Goal: Information Seeking & Learning: Understand process/instructions

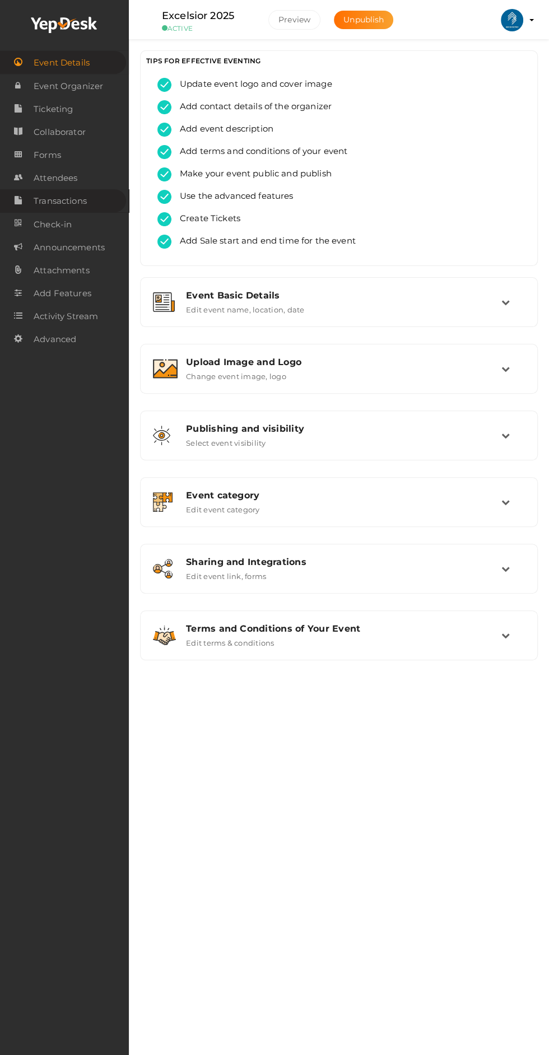
click at [70, 202] on span "Transactions" at bounding box center [60, 201] width 53 height 22
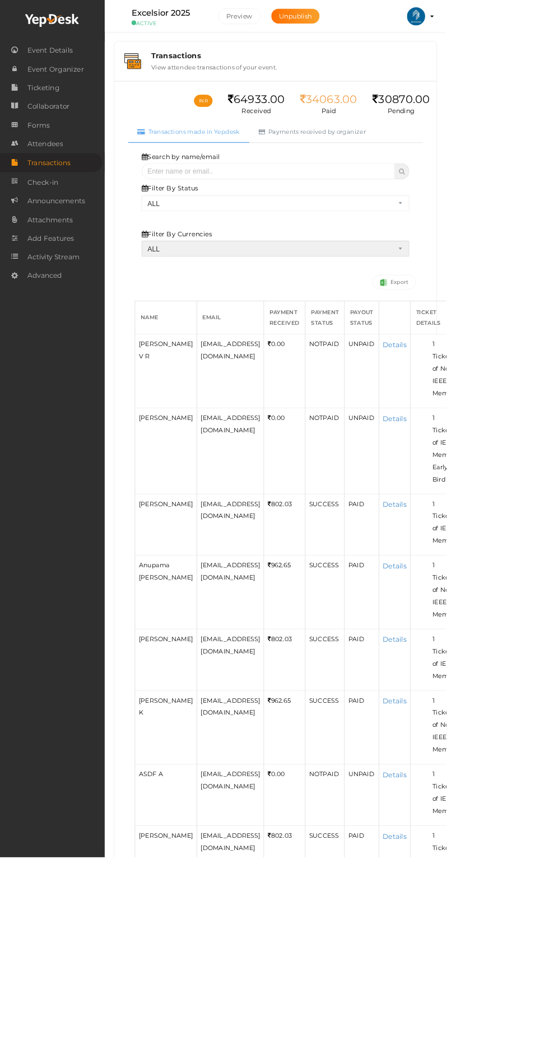
click at [399, 306] on select "ALL INR" at bounding box center [338, 306] width 329 height 20
click at [440, 252] on select "ALL SUCCESS DECLINED UNAUTHORIZED FAILED NOTPAID FREE REFUNDED NA" at bounding box center [338, 250] width 329 height 20
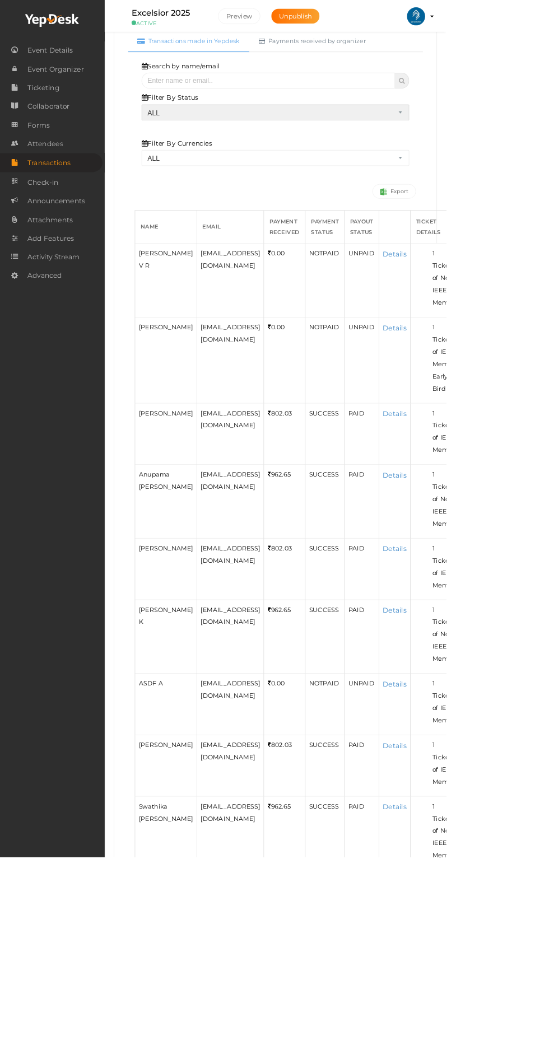
scroll to position [111, 0]
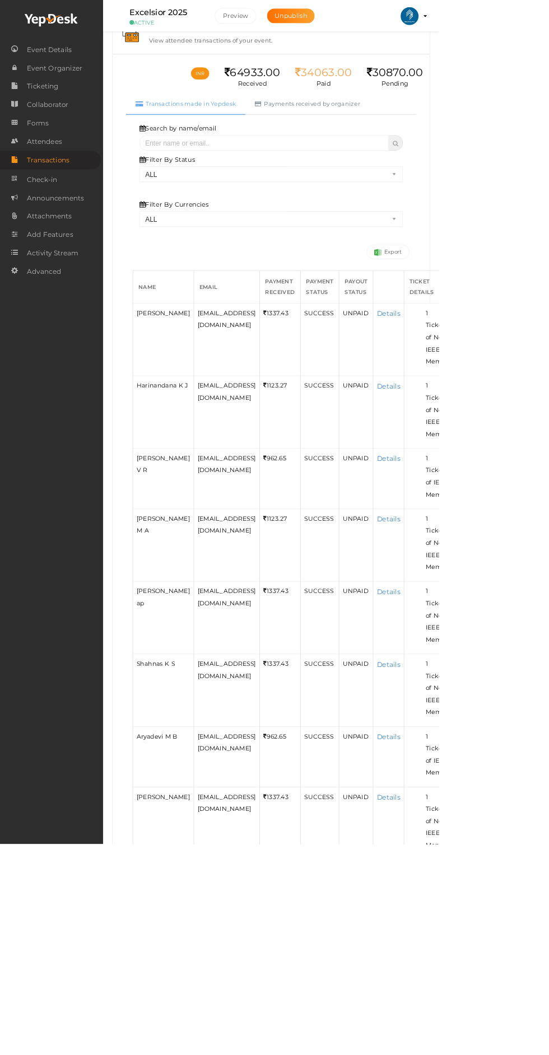
scroll to position [0, 0]
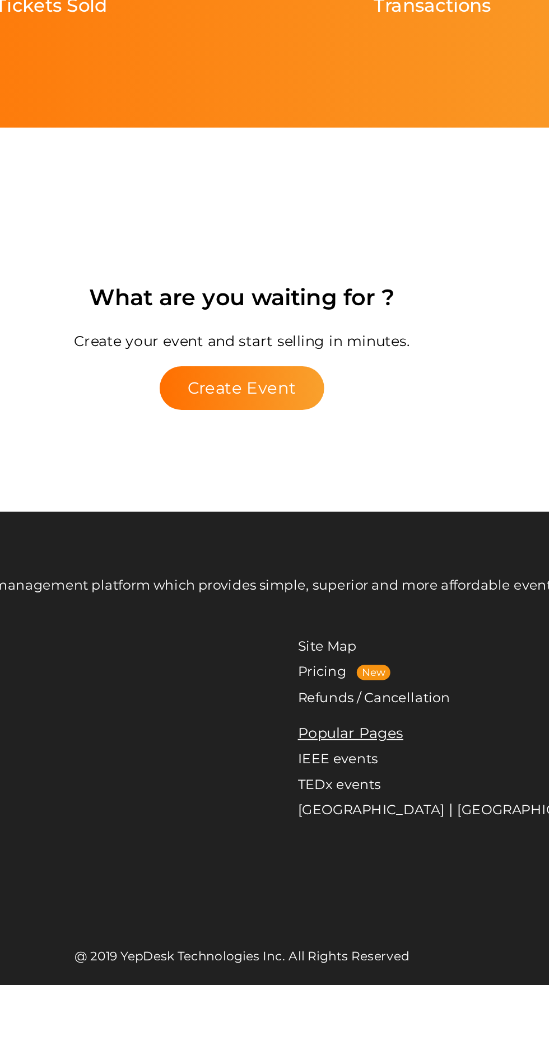
scroll to position [1889, 0]
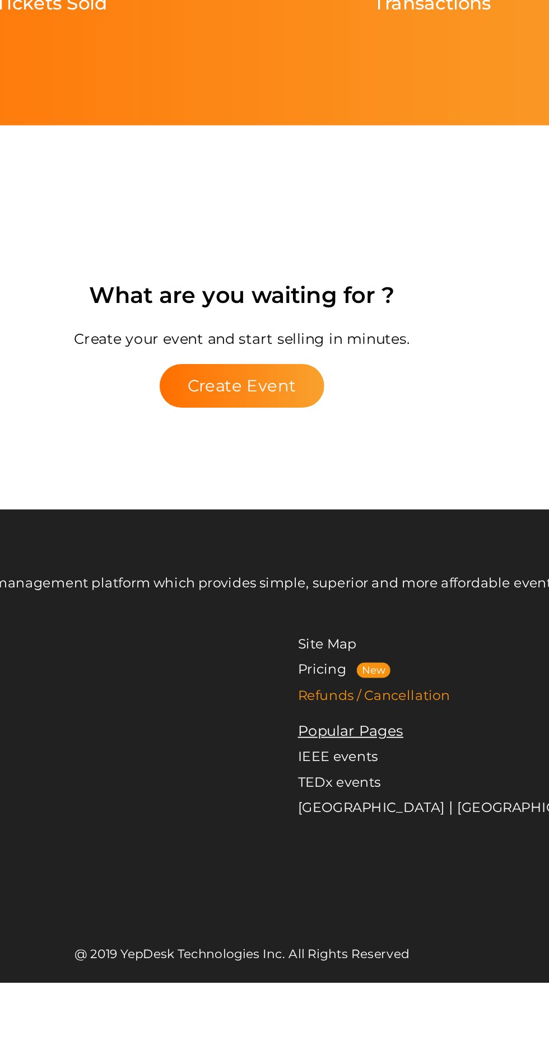
click at [358, 901] on link "Refunds / Cancellation" at bounding box center [347, 896] width 84 height 9
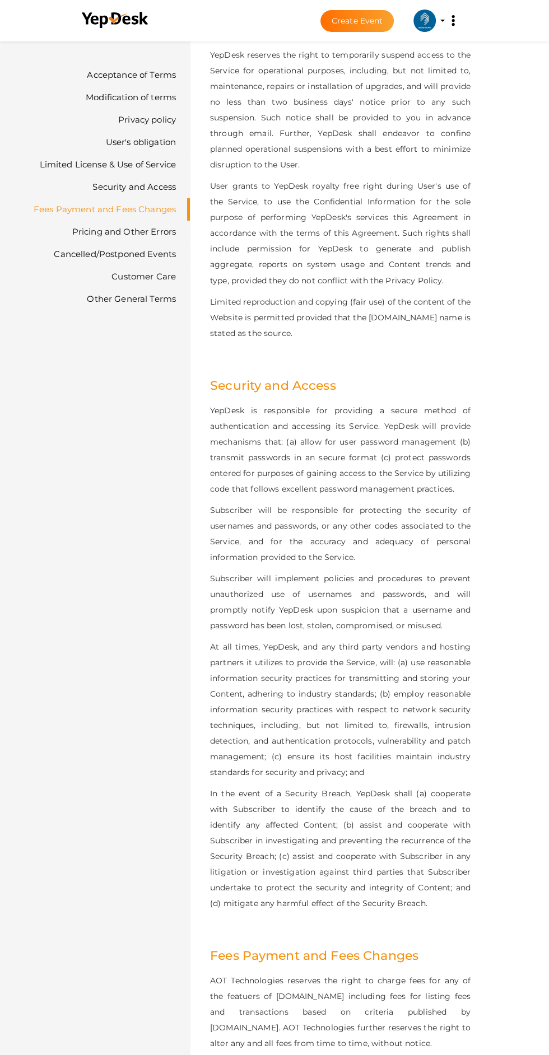
scroll to position [4046, 0]
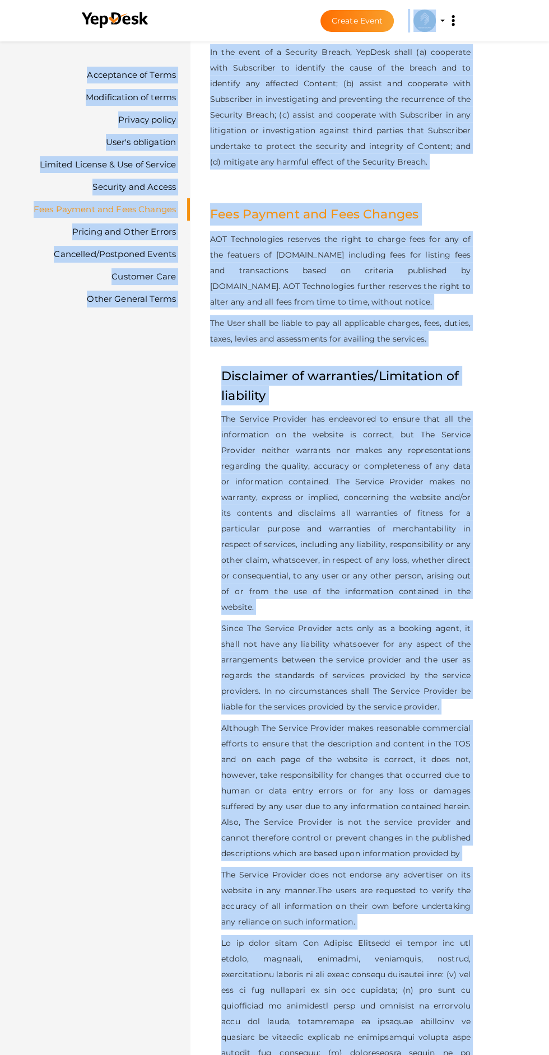
scroll to position [4832, 0]
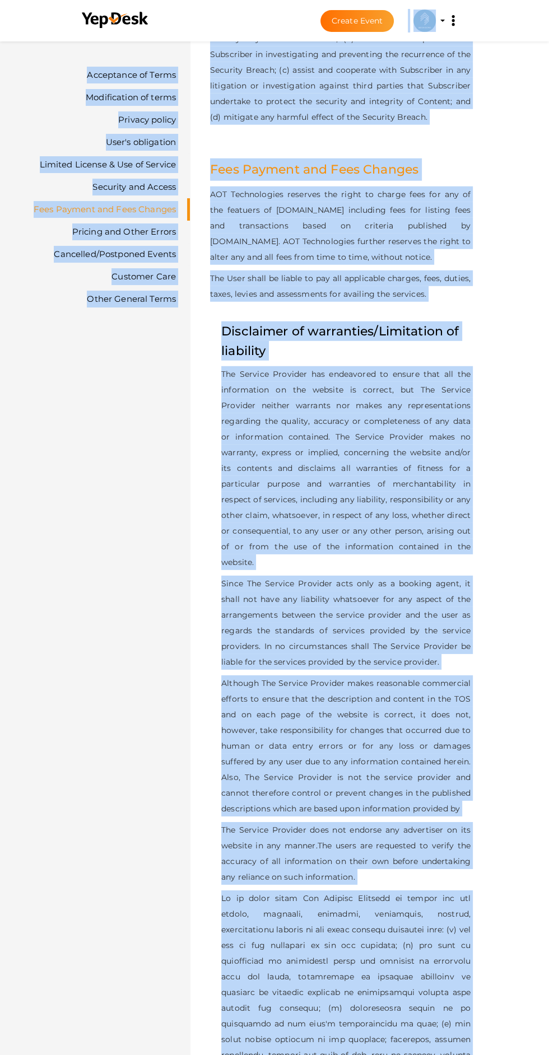
copy body "IEEE SB GEC PALAKKAD ieee@gecskp.ac.in Personal Profile My Events Admin Switch …"
